Goal: Find specific page/section: Find specific page/section

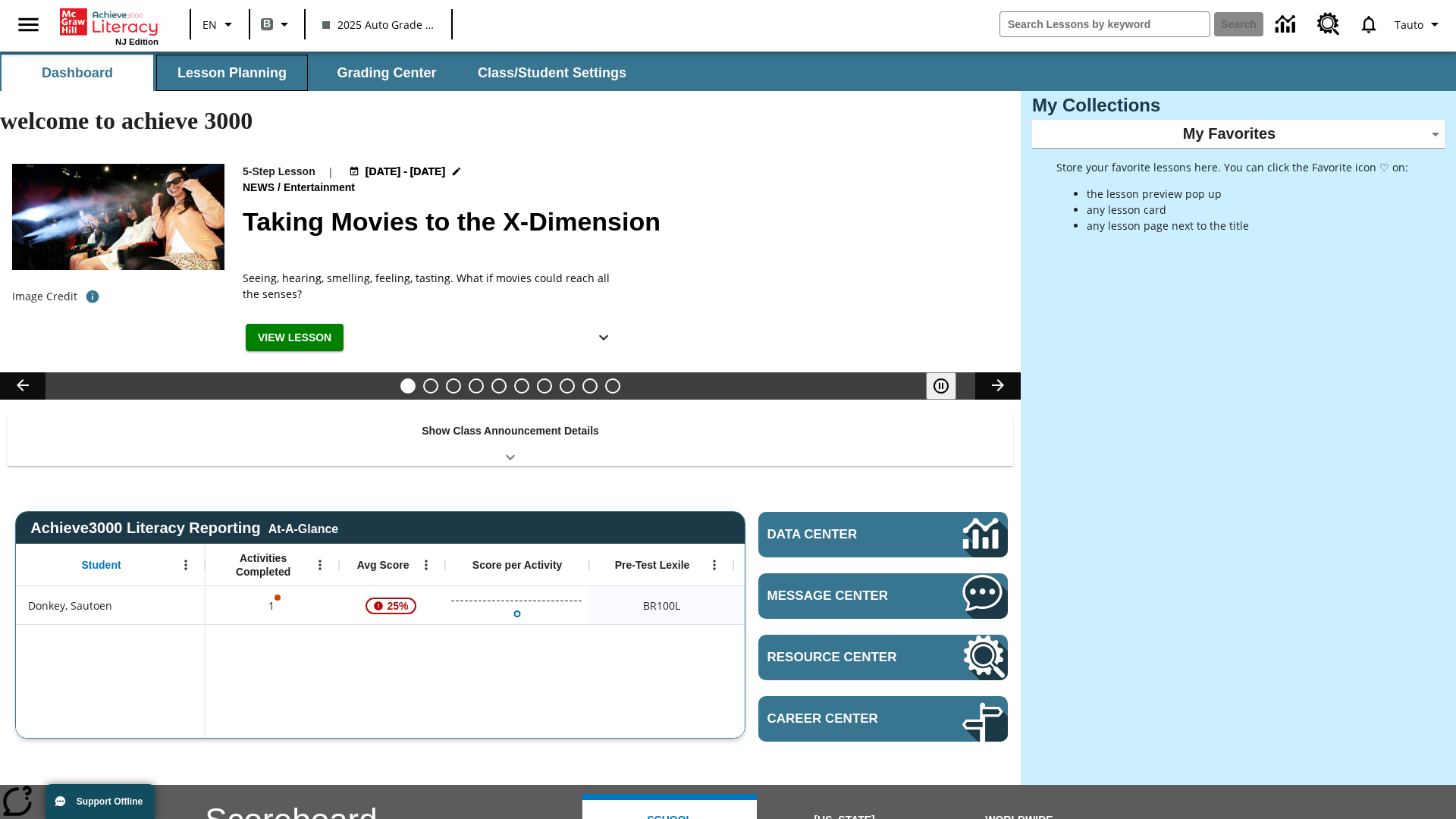
click at [232, 73] on button "Lesson Planning" at bounding box center [232, 72] width 152 height 36
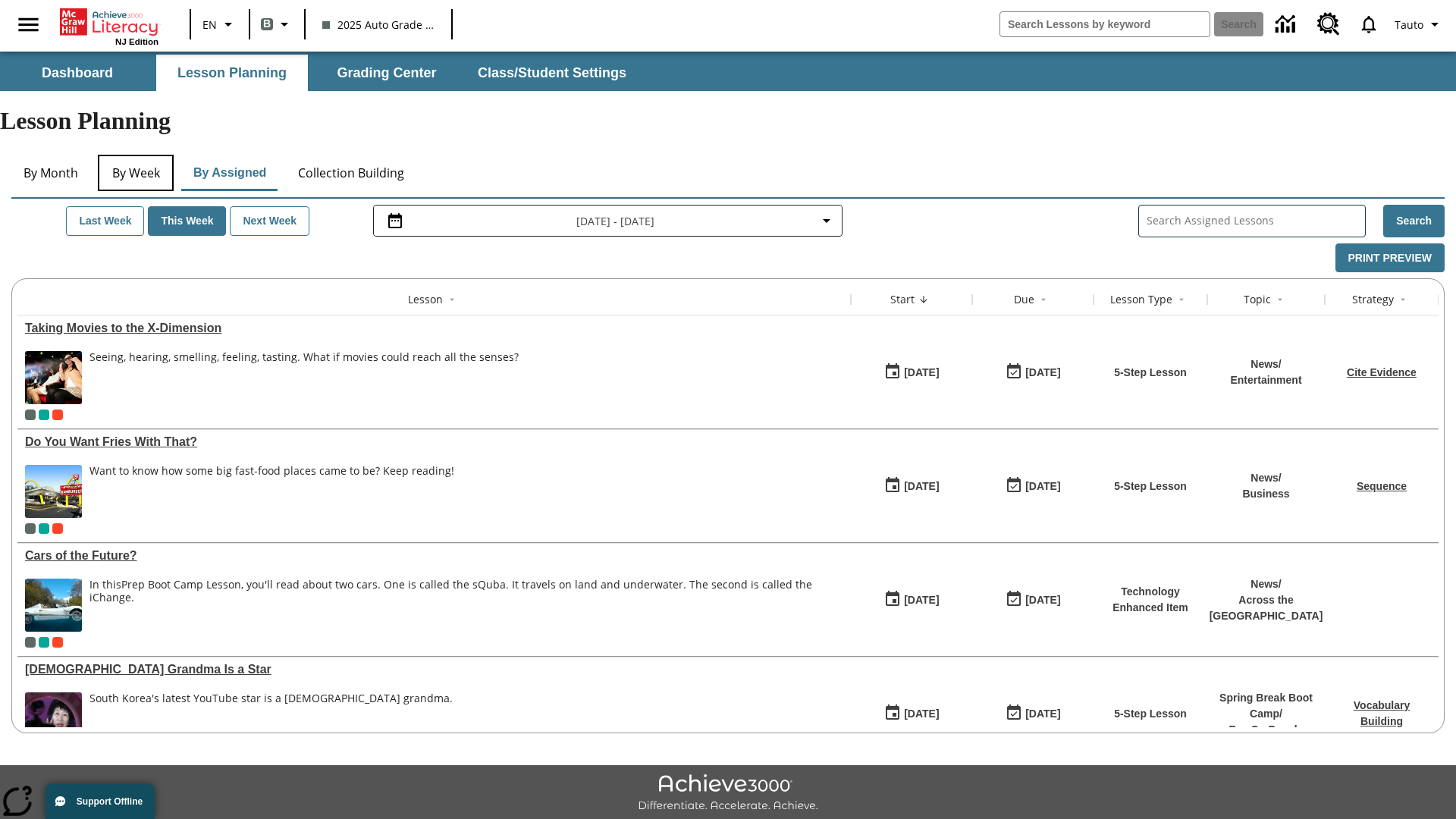
click at [135, 155] on button "By Week" at bounding box center [135, 172] width 76 height 36
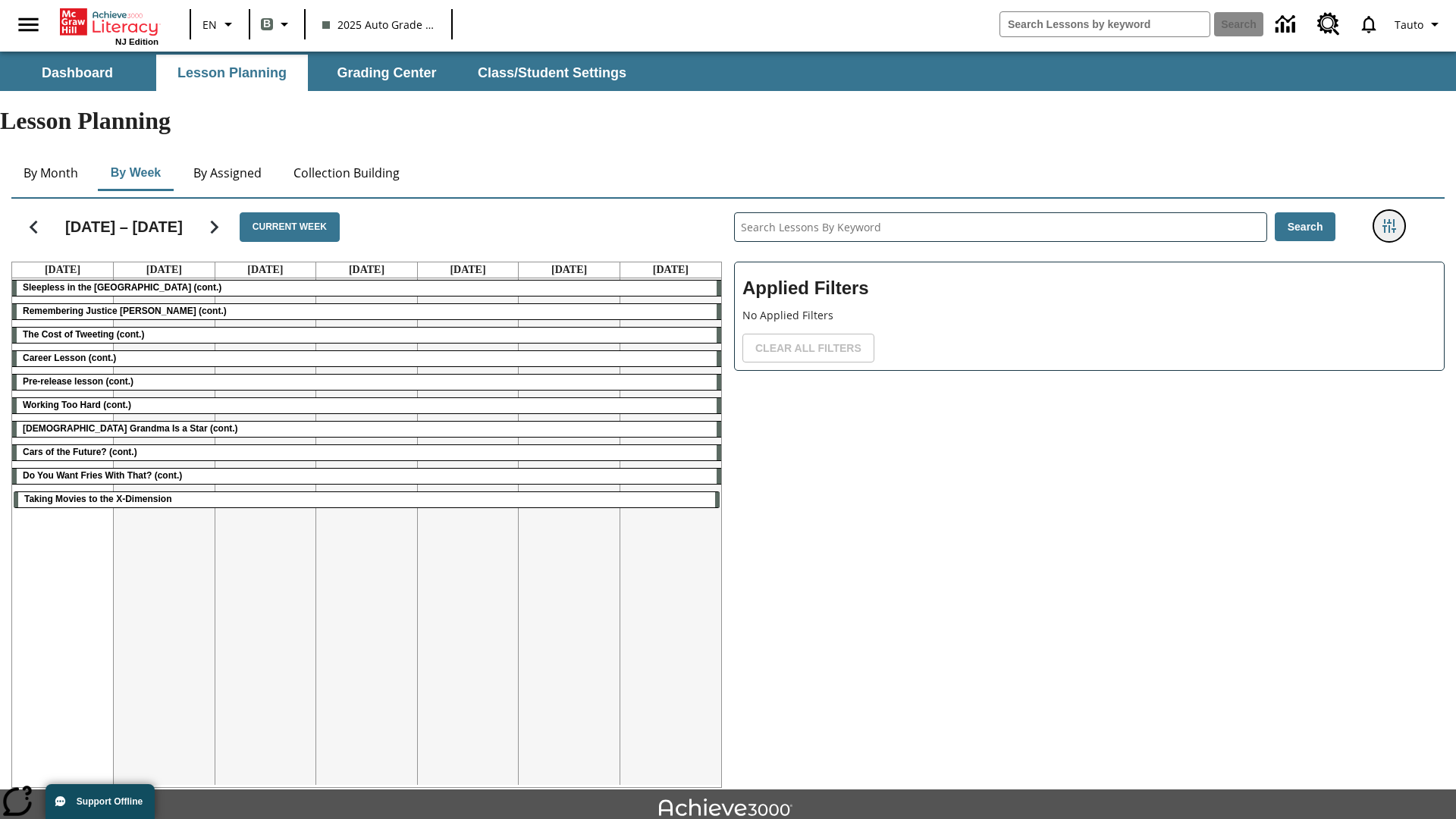
click at [1388, 219] on icon "Filters Side menu" at bounding box center [1389, 226] width 14 height 14
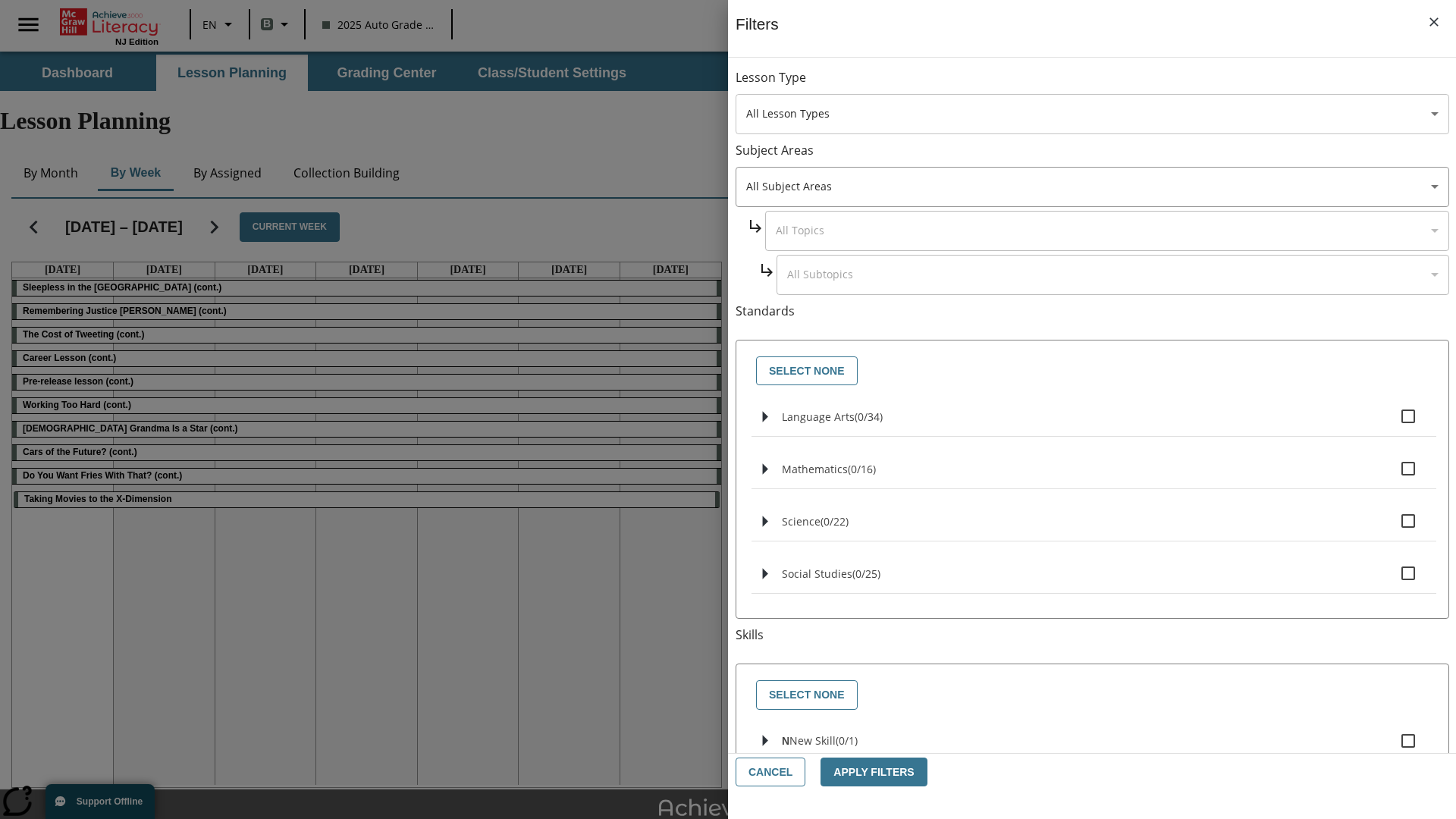
click at [1092, 113] on body "Skip to main content NJ Edition EN B 2025 Auto Grade 1 B Search 0 Tauto Dashboa…" at bounding box center [728, 469] width 1456 height 836
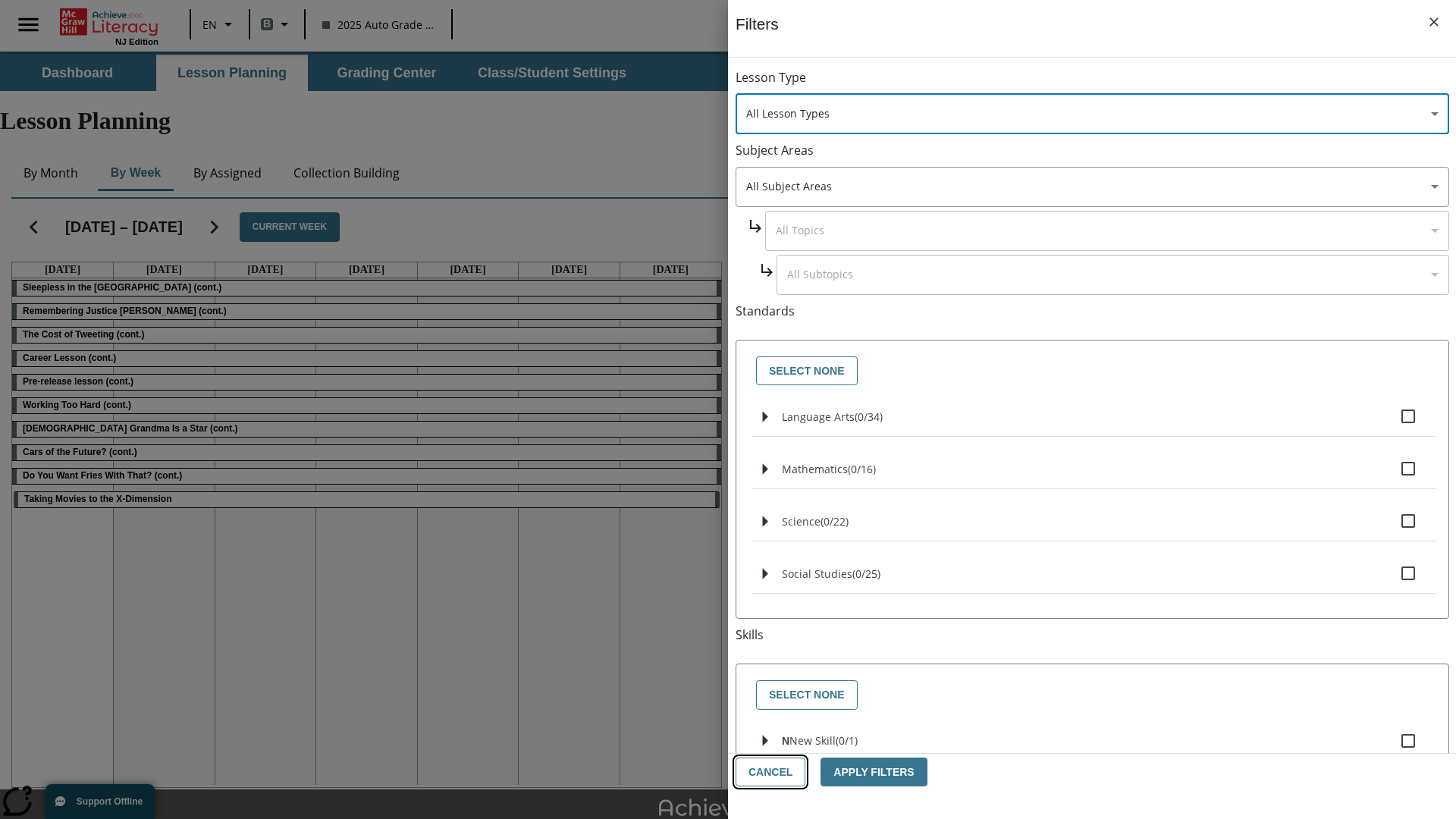
click at [769, 772] on button "Cancel" at bounding box center [770, 772] width 69 height 30
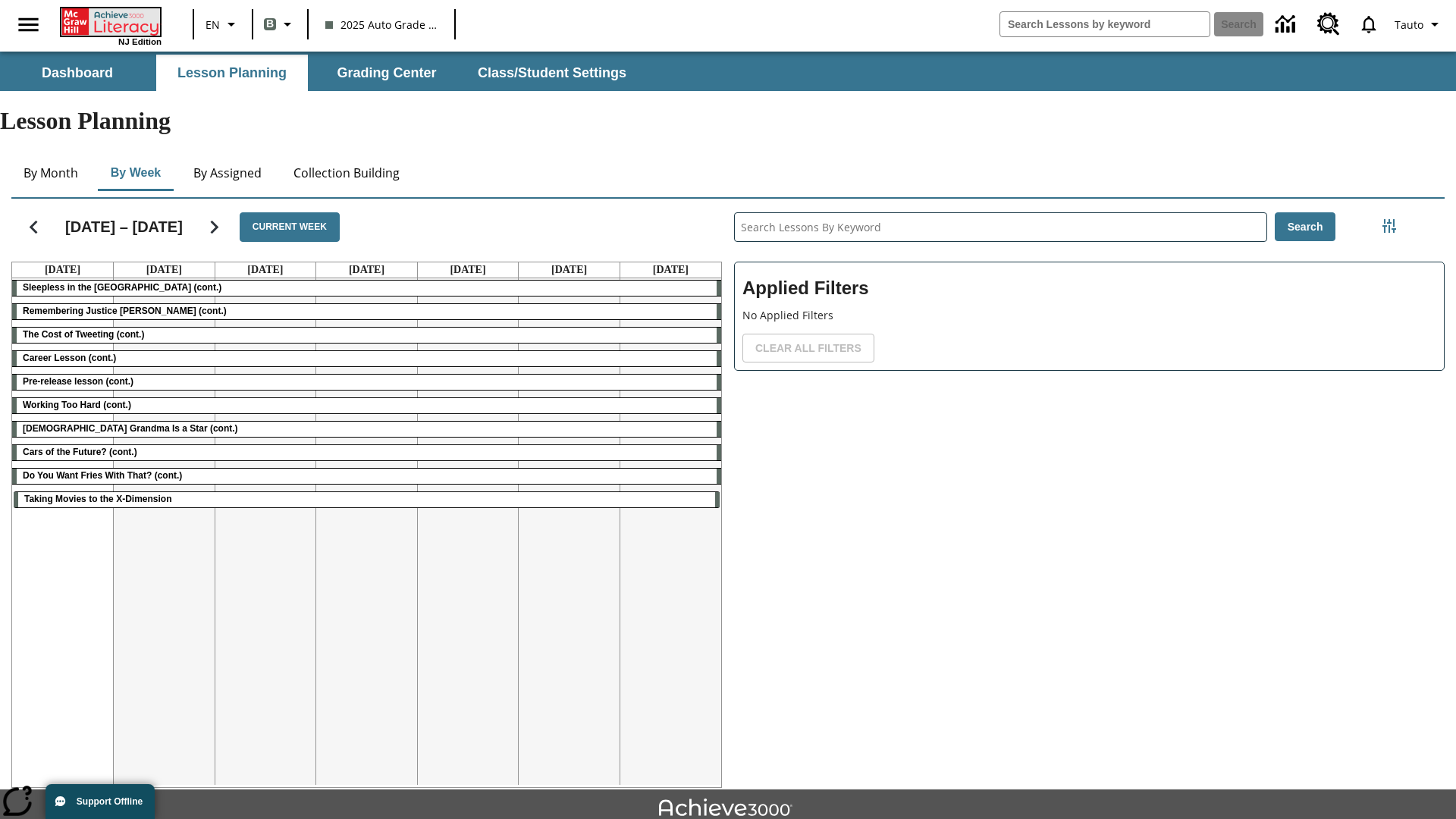
click at [109, 20] on icon "Home" at bounding box center [112, 21] width 101 height 27
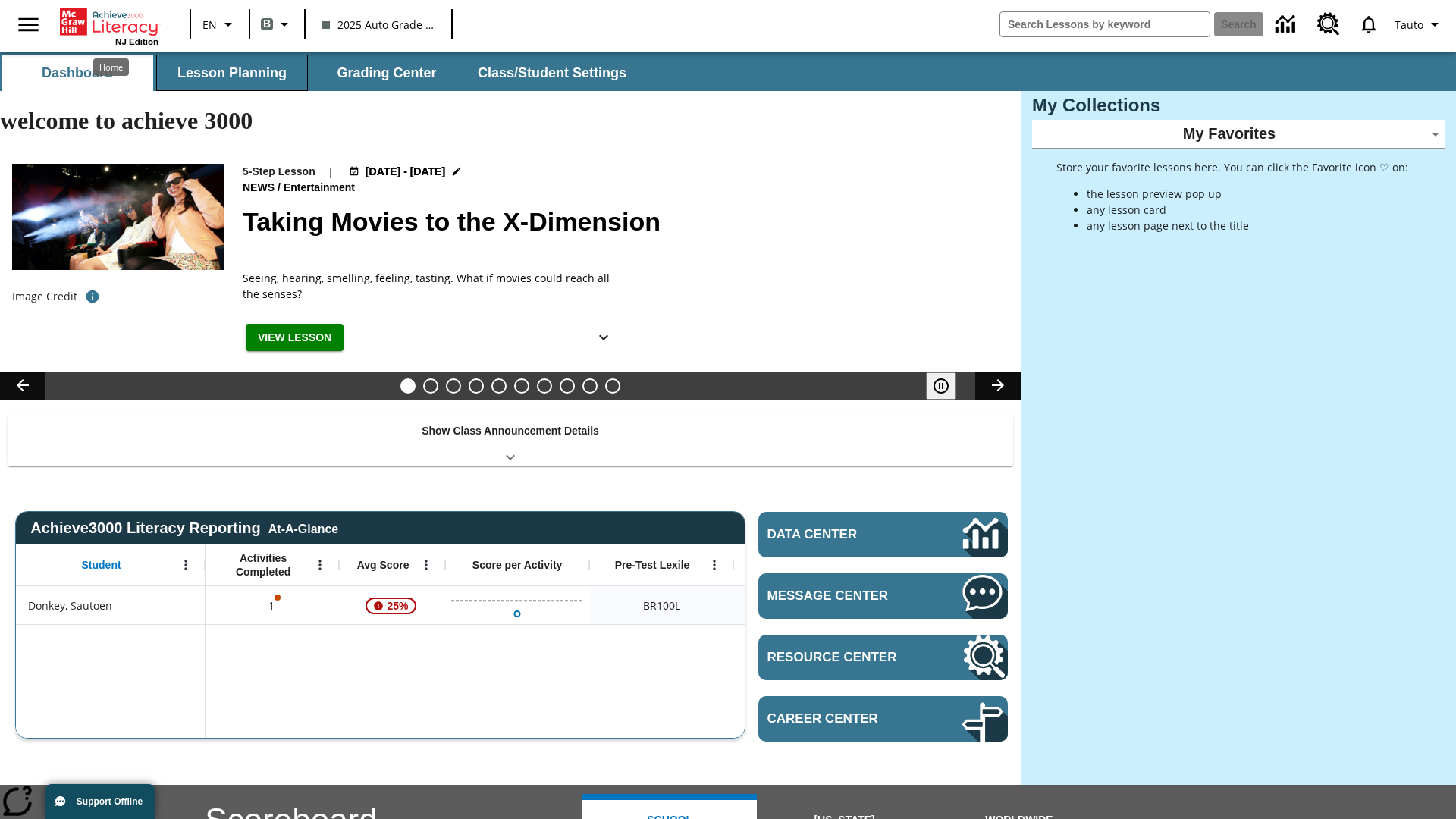
click at [232, 73] on button "Lesson Planning" at bounding box center [232, 72] width 152 height 36
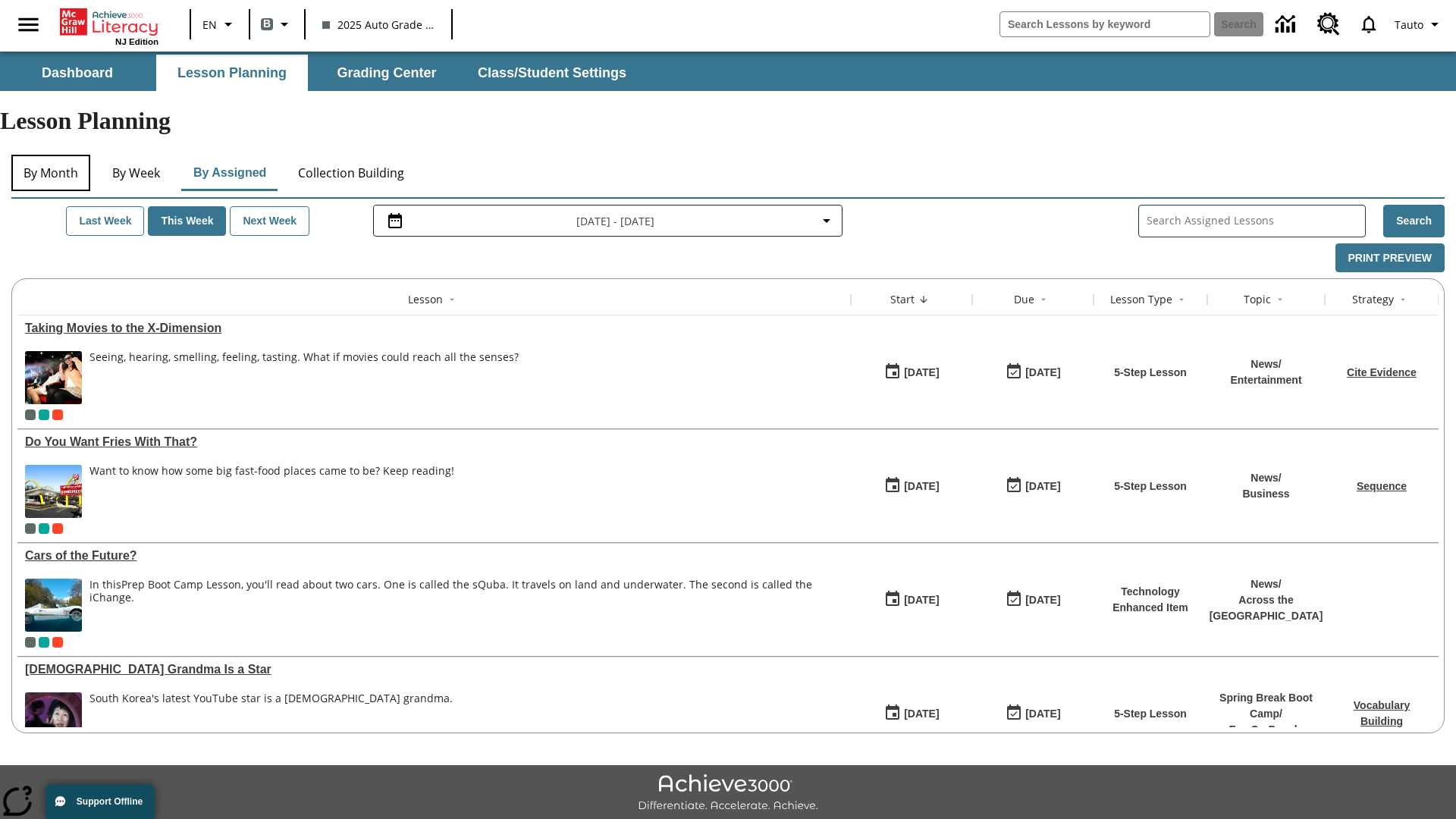
click at [51, 155] on button "By Month" at bounding box center [51, 172] width 79 height 36
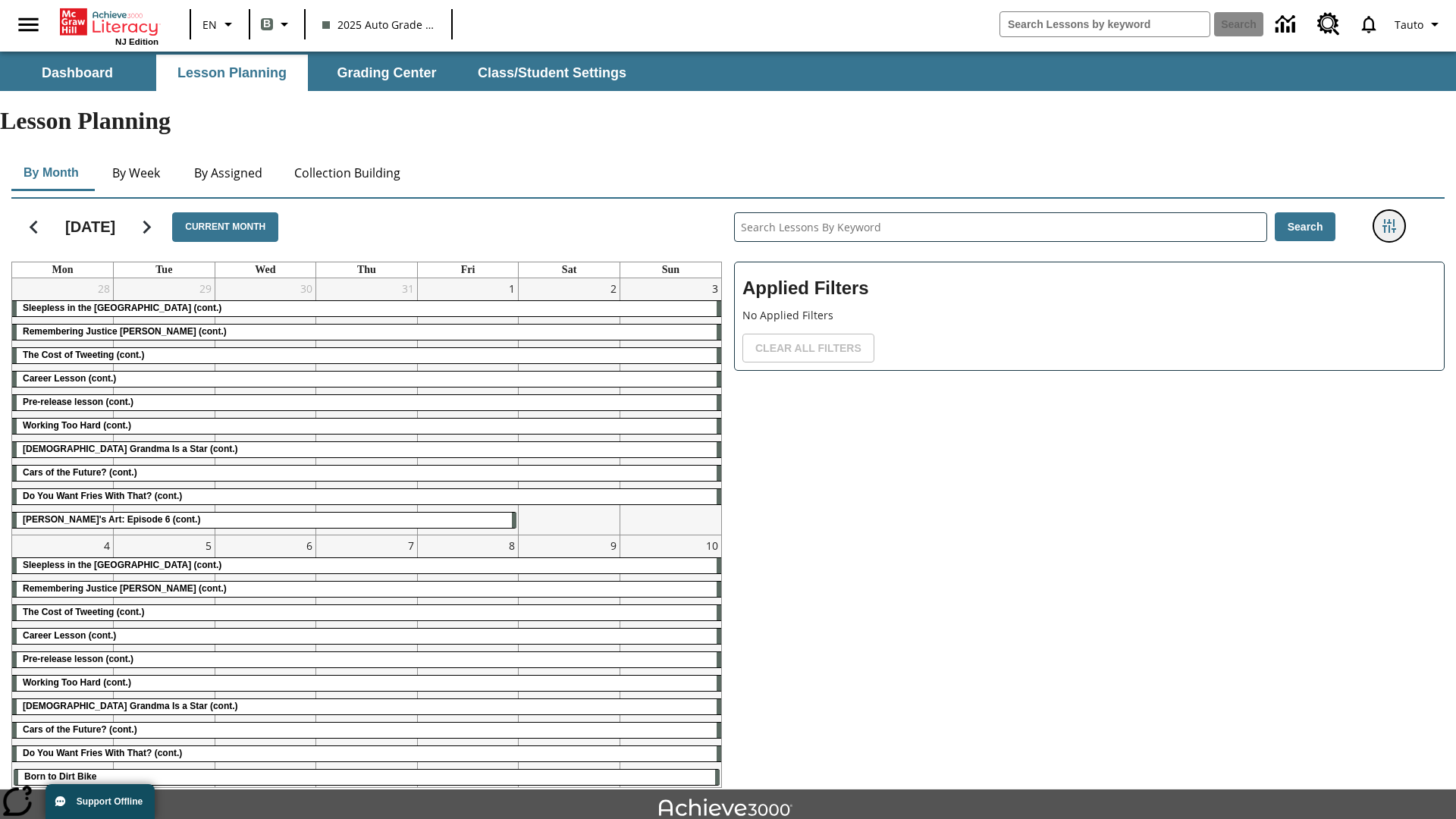
click at [1388, 219] on icon "Filters Side menu" at bounding box center [1389, 226] width 14 height 14
